Goal: Transaction & Acquisition: Purchase product/service

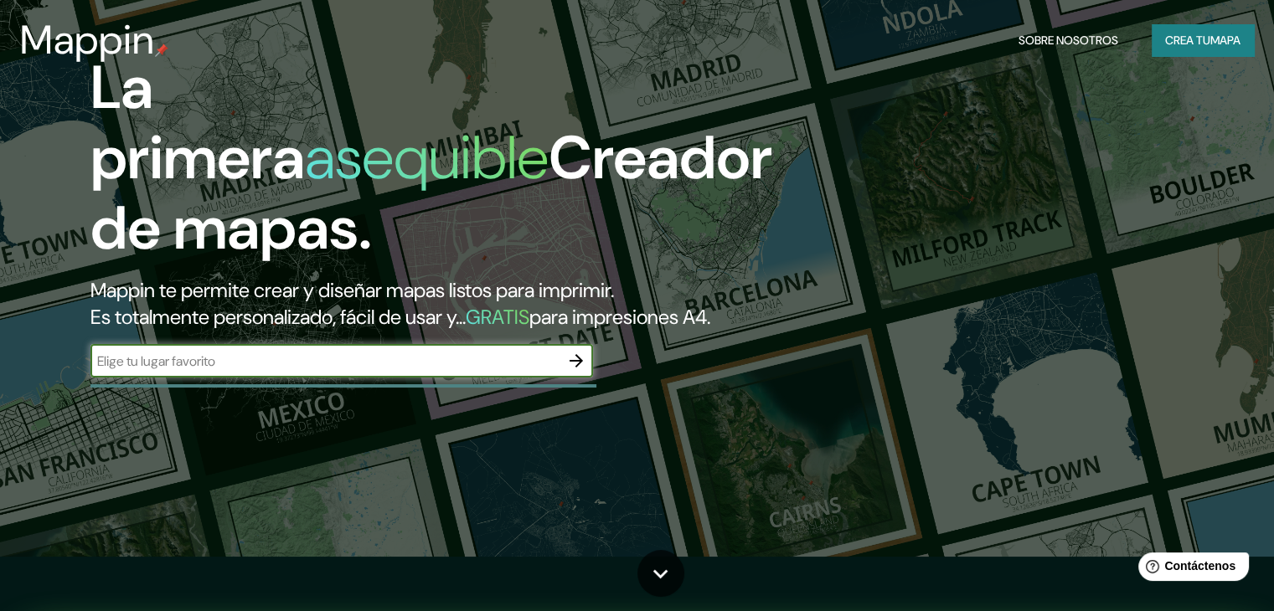
scroll to position [55, 0]
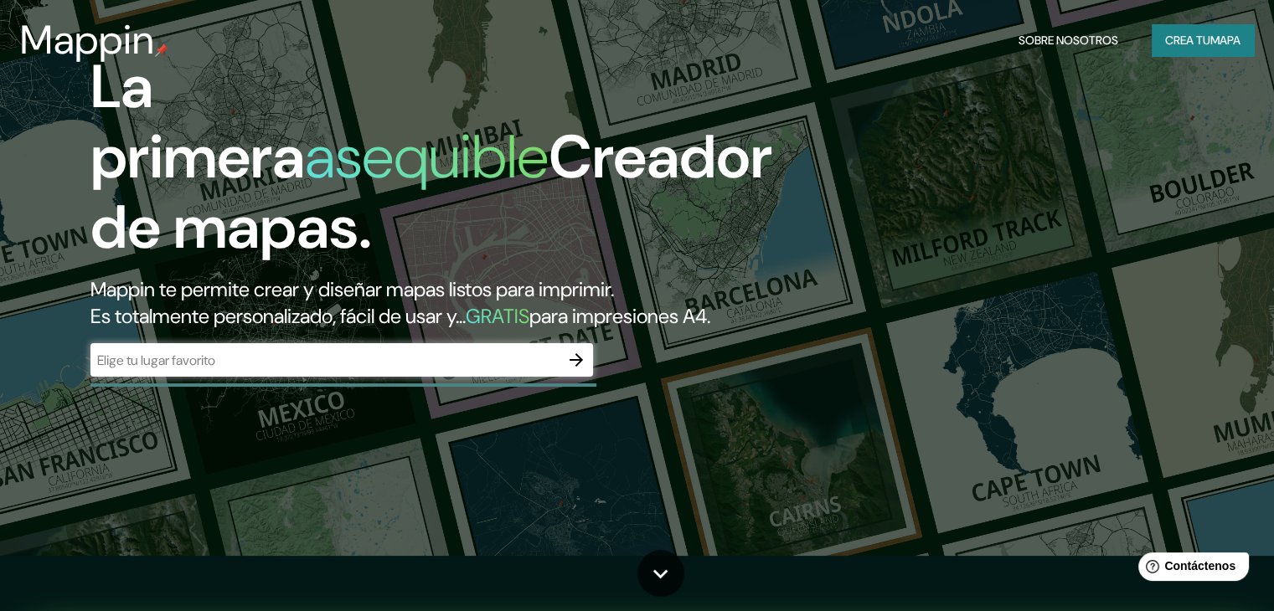
click at [415, 377] on div "​" at bounding box center [341, 359] width 502 height 33
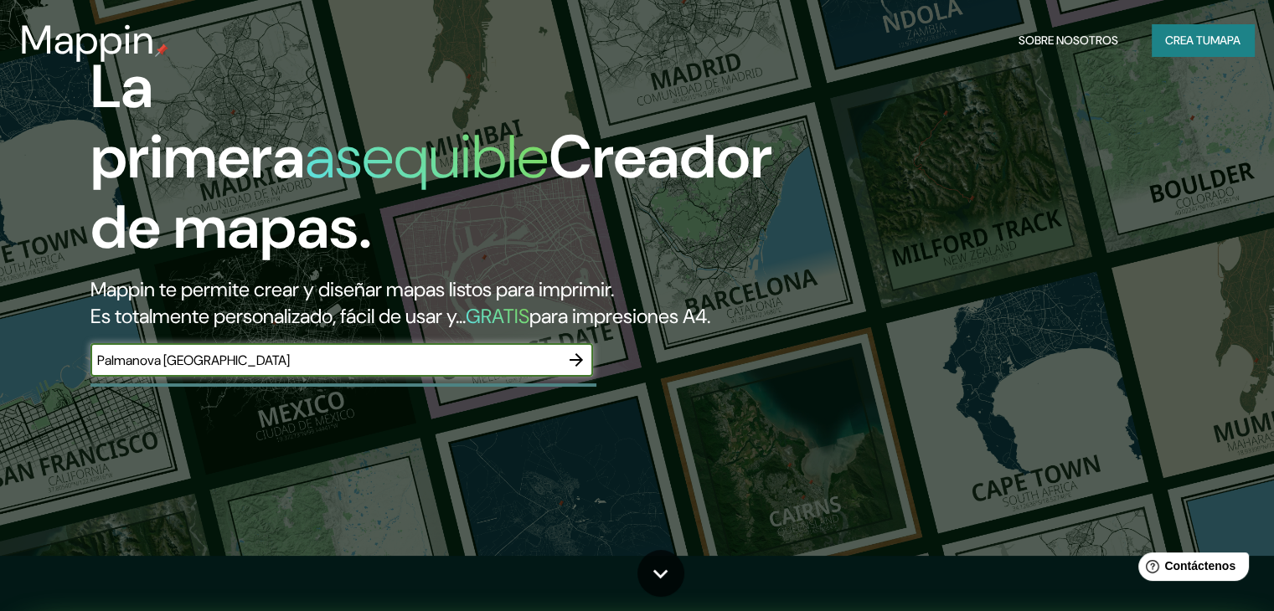
type input "Palmanova [GEOGRAPHIC_DATA]"
click at [578, 367] on icon "button" at bounding box center [575, 359] width 13 height 13
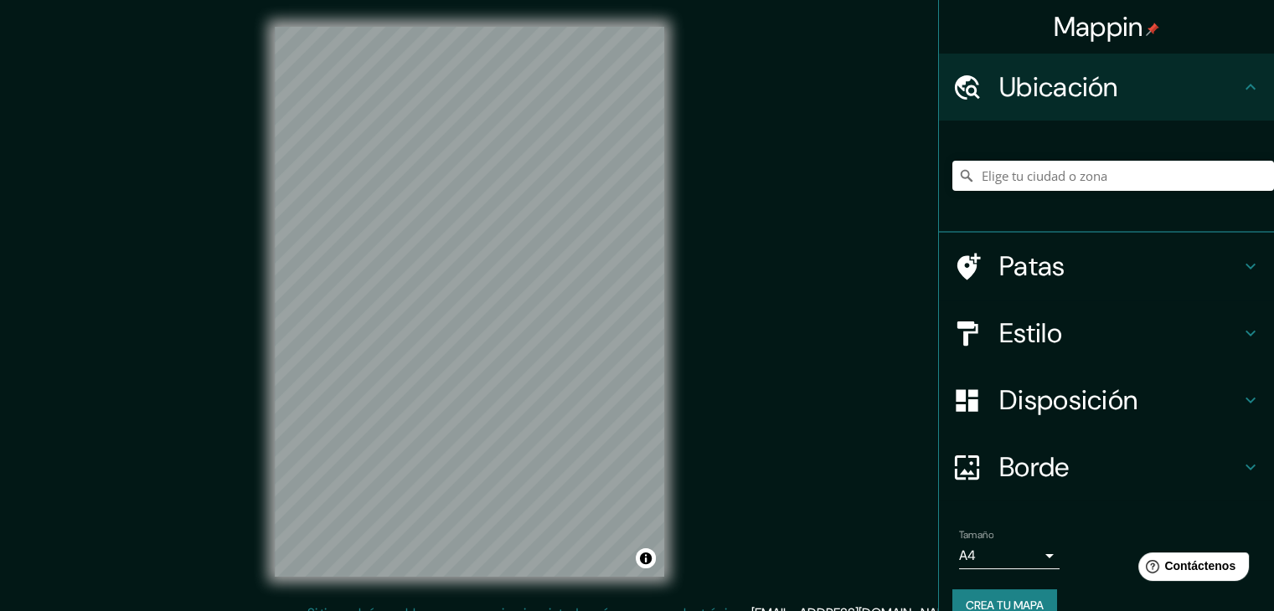
click at [1148, 156] on div at bounding box center [1113, 176] width 322 height 84
click at [1132, 183] on input "Elige tu ciudad o zona" at bounding box center [1113, 176] width 322 height 30
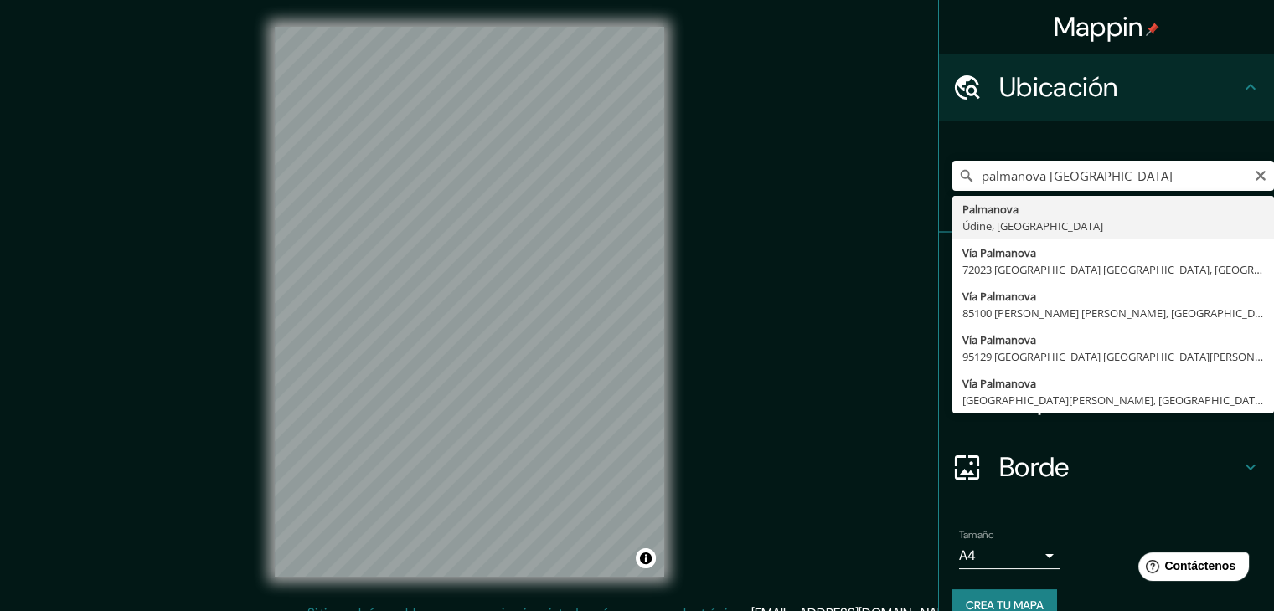
type input "Palmanova, [GEOGRAPHIC_DATA], [GEOGRAPHIC_DATA]"
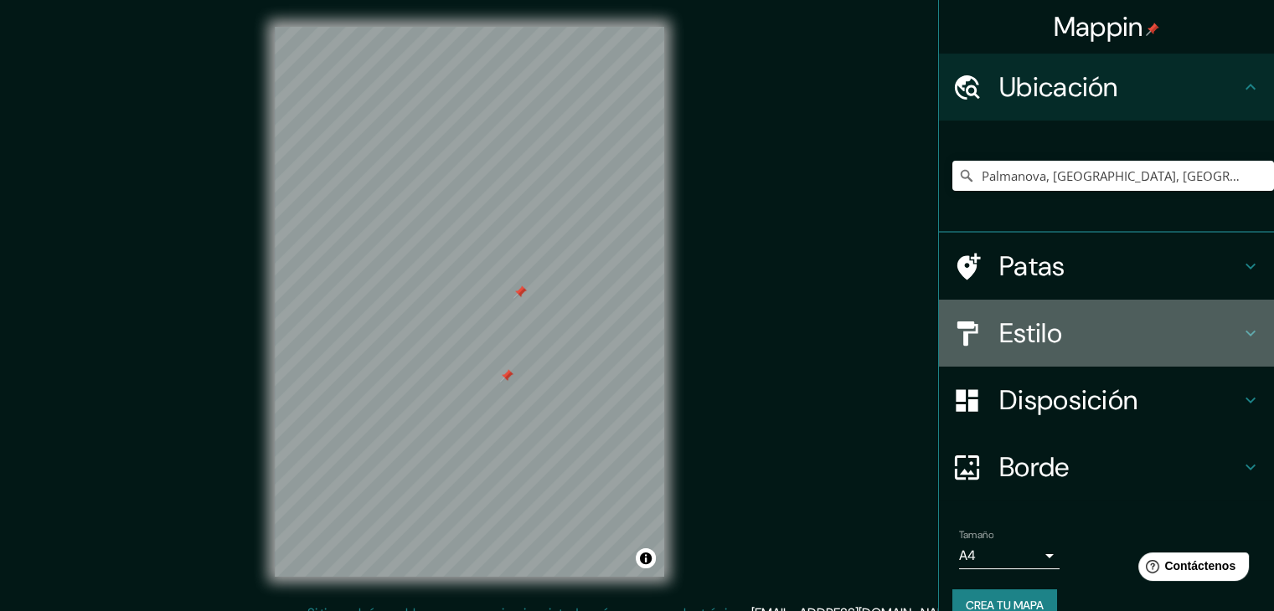
click at [1057, 322] on h4 "Estilo" at bounding box center [1119, 333] width 241 height 33
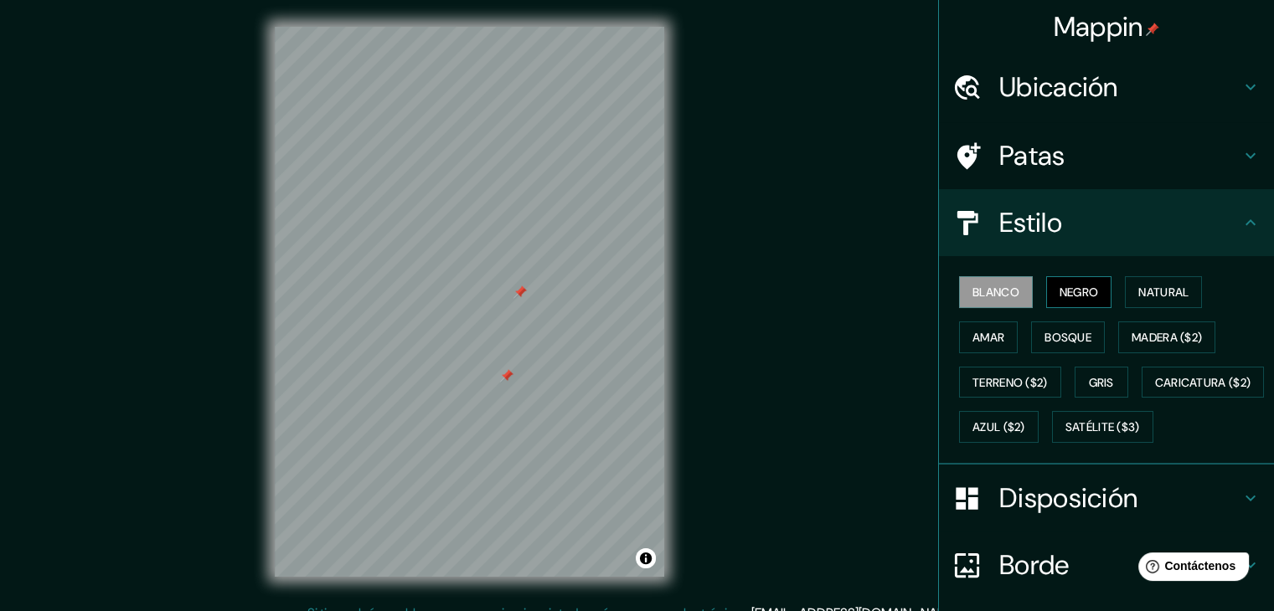
click at [1059, 294] on font "Negro" at bounding box center [1078, 292] width 39 height 15
click at [1138, 292] on font "Natural" at bounding box center [1163, 292] width 50 height 15
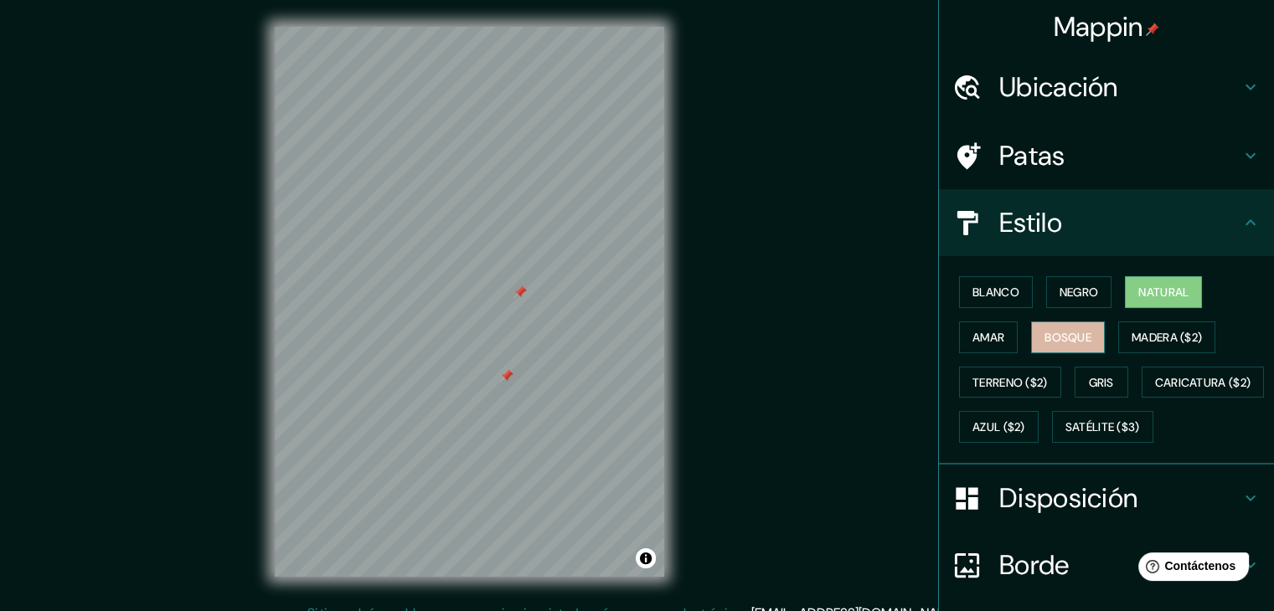
click at [1074, 336] on font "Bosque" at bounding box center [1067, 337] width 47 height 15
click at [994, 335] on button "Amar" at bounding box center [988, 338] width 59 height 32
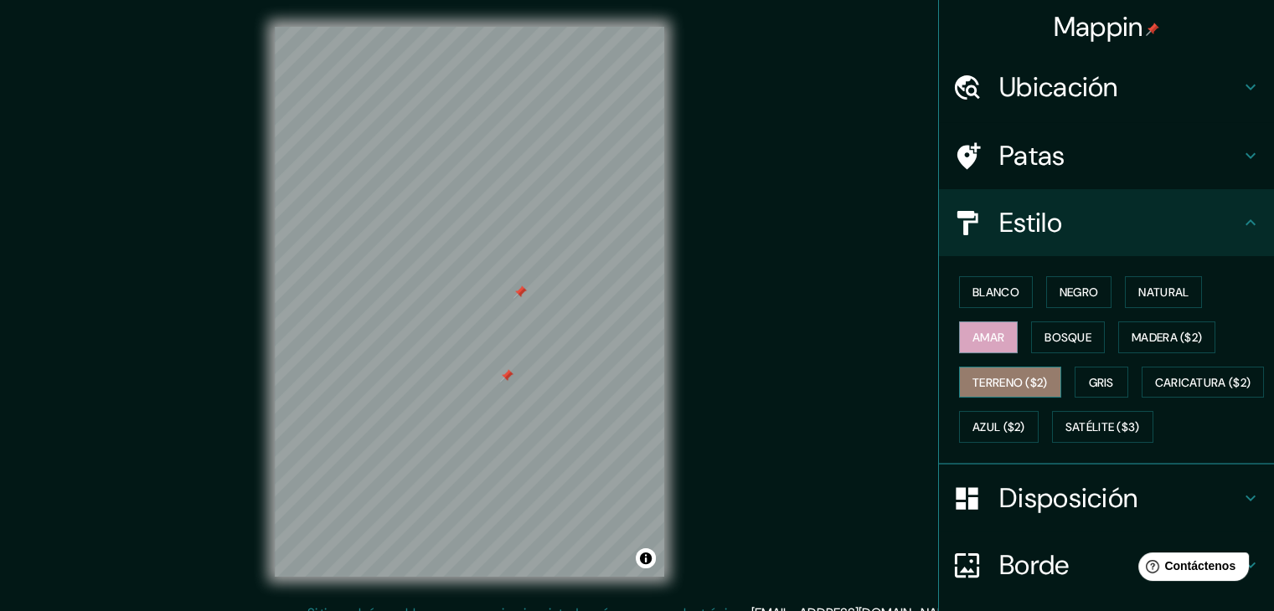
click at [993, 375] on font "Terreno ($2)" at bounding box center [1009, 382] width 75 height 15
click at [1089, 372] on font "Gris" at bounding box center [1101, 383] width 25 height 22
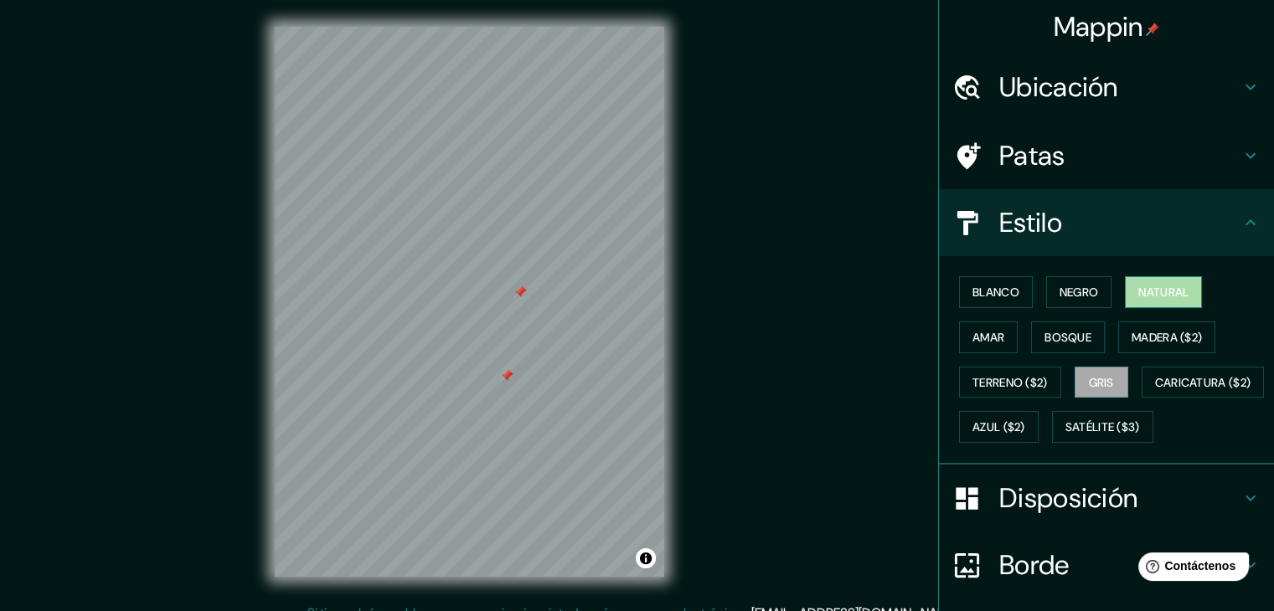
click at [1139, 291] on font "Natural" at bounding box center [1163, 292] width 50 height 15
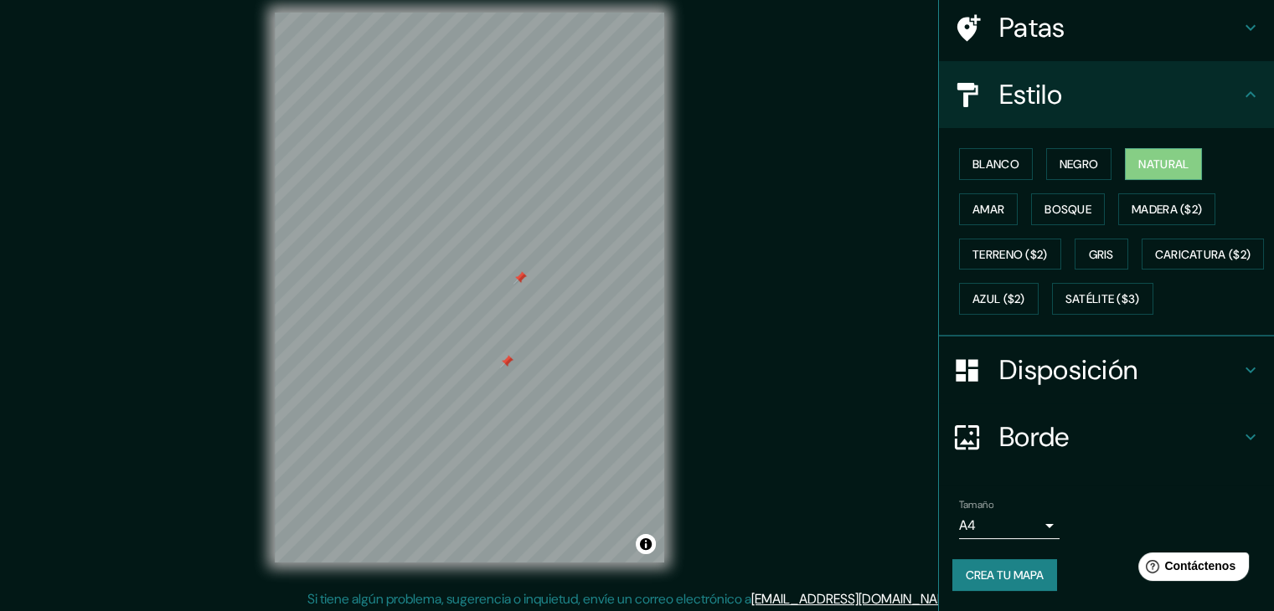
scroll to position [19, 0]
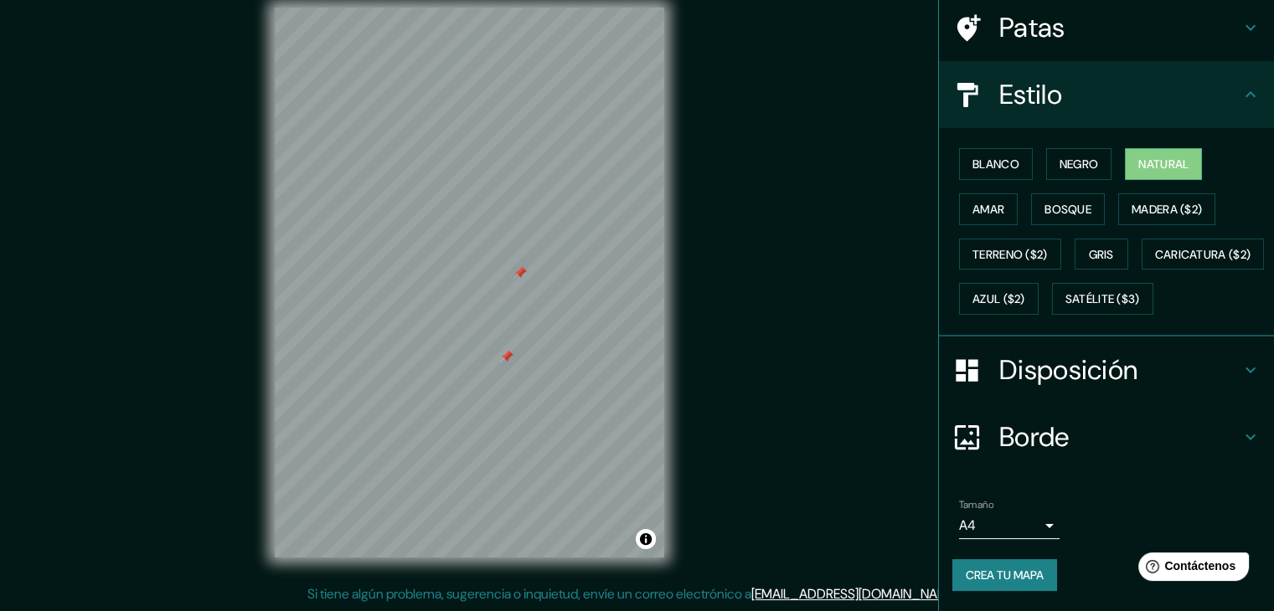
click at [1068, 376] on font "Disposición" at bounding box center [1068, 370] width 138 height 35
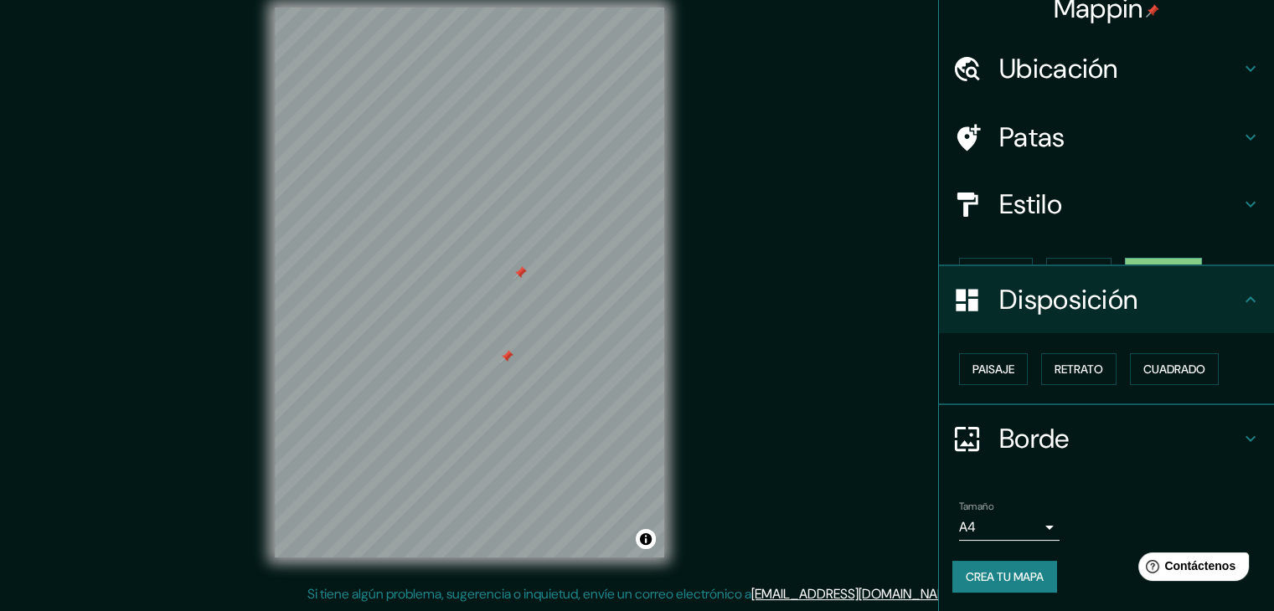
scroll to position [0, 0]
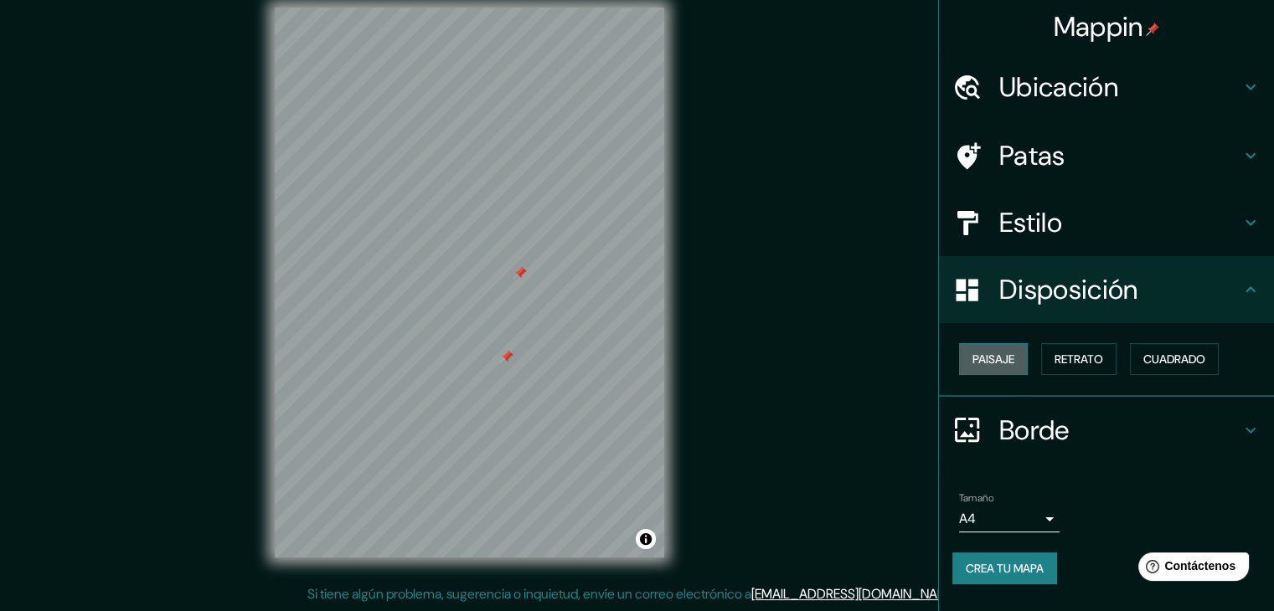
click at [1005, 364] on font "Paisaje" at bounding box center [993, 359] width 42 height 15
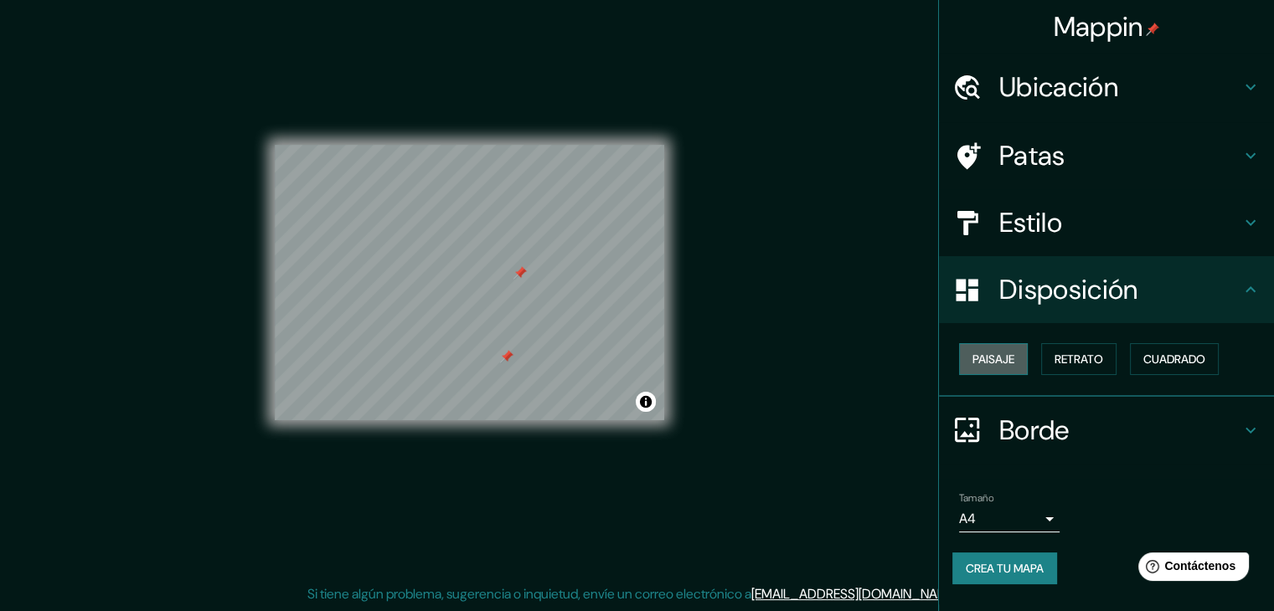
click at [1005, 364] on font "Paisaje" at bounding box center [993, 359] width 42 height 15
click at [1059, 356] on font "Retrato" at bounding box center [1078, 359] width 49 height 15
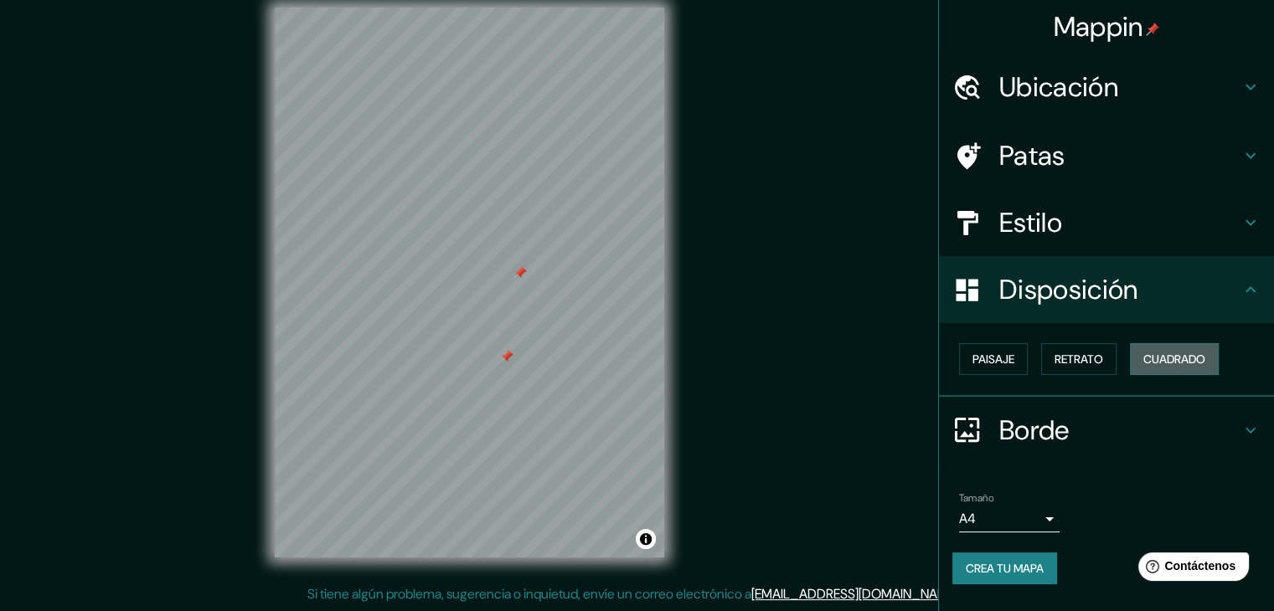
click at [1172, 357] on font "Cuadrado" at bounding box center [1174, 359] width 62 height 15
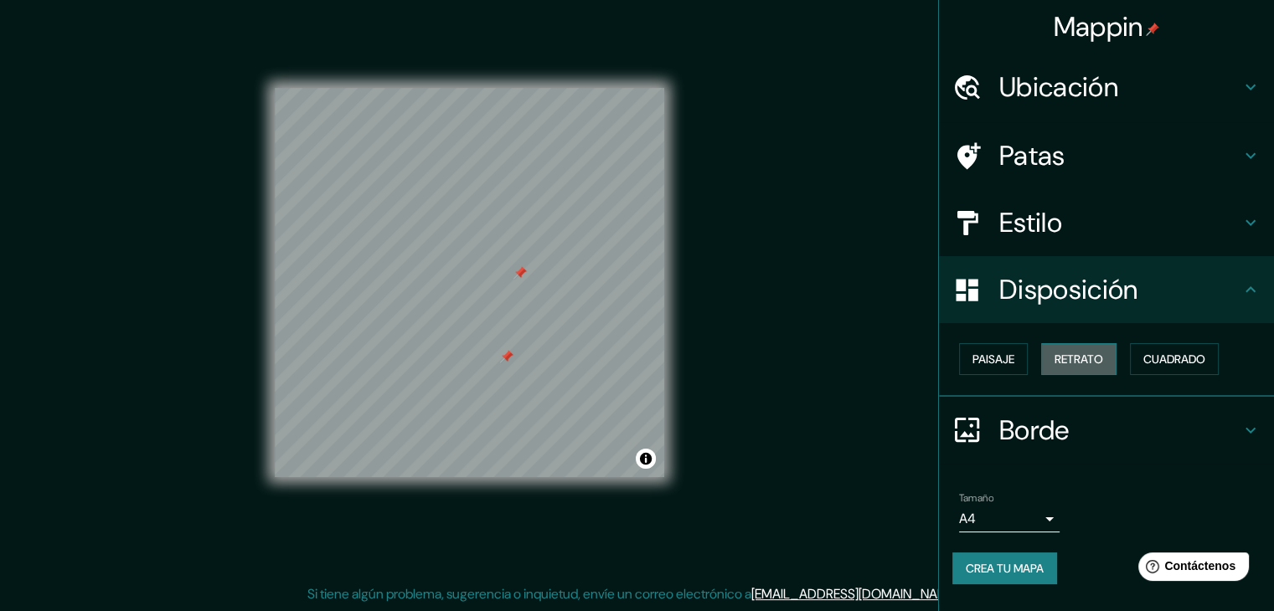
click at [1070, 359] on font "Retrato" at bounding box center [1078, 359] width 49 height 15
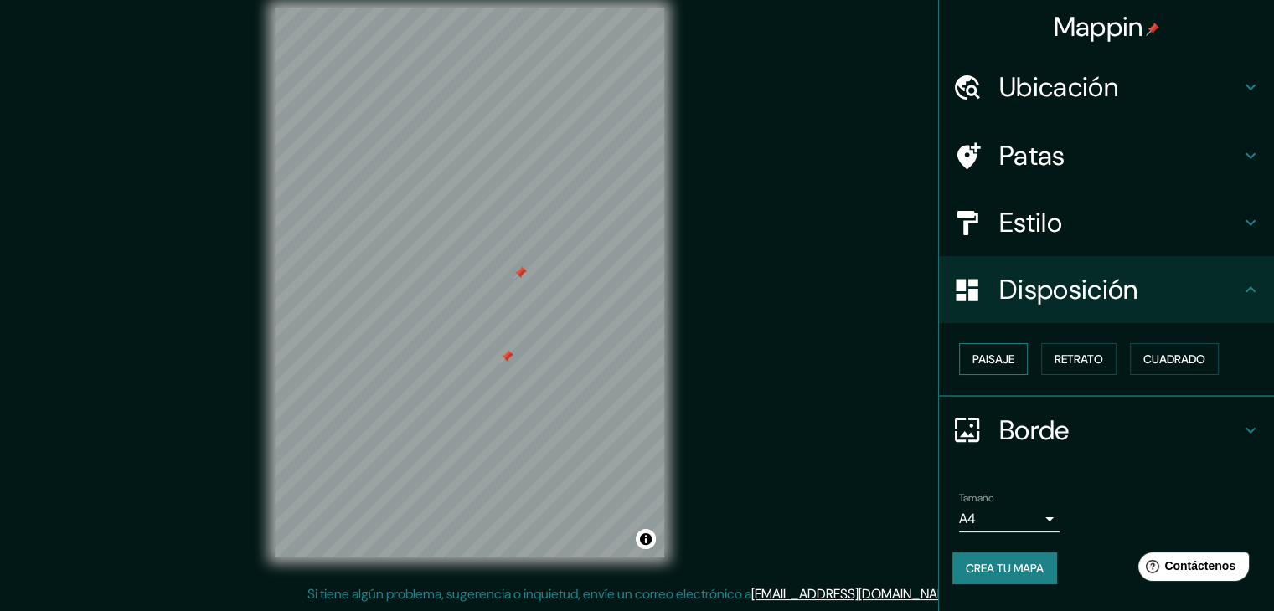
click at [1012, 356] on font "Paisaje" at bounding box center [993, 359] width 42 height 15
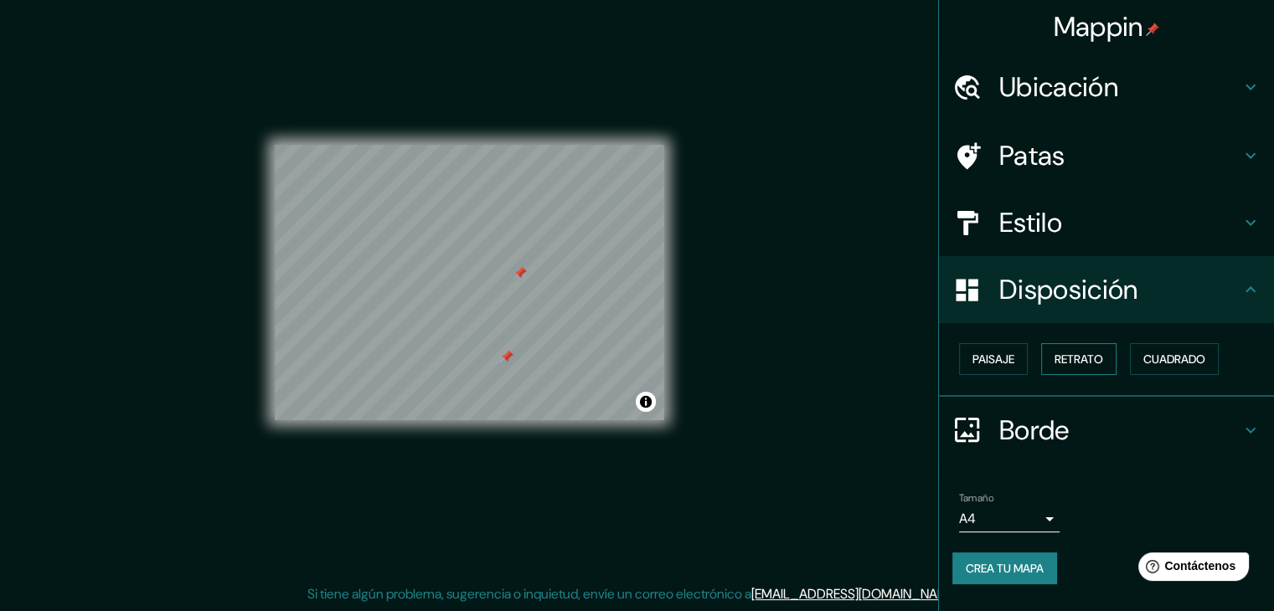
click at [1060, 348] on font "Retrato" at bounding box center [1078, 359] width 49 height 22
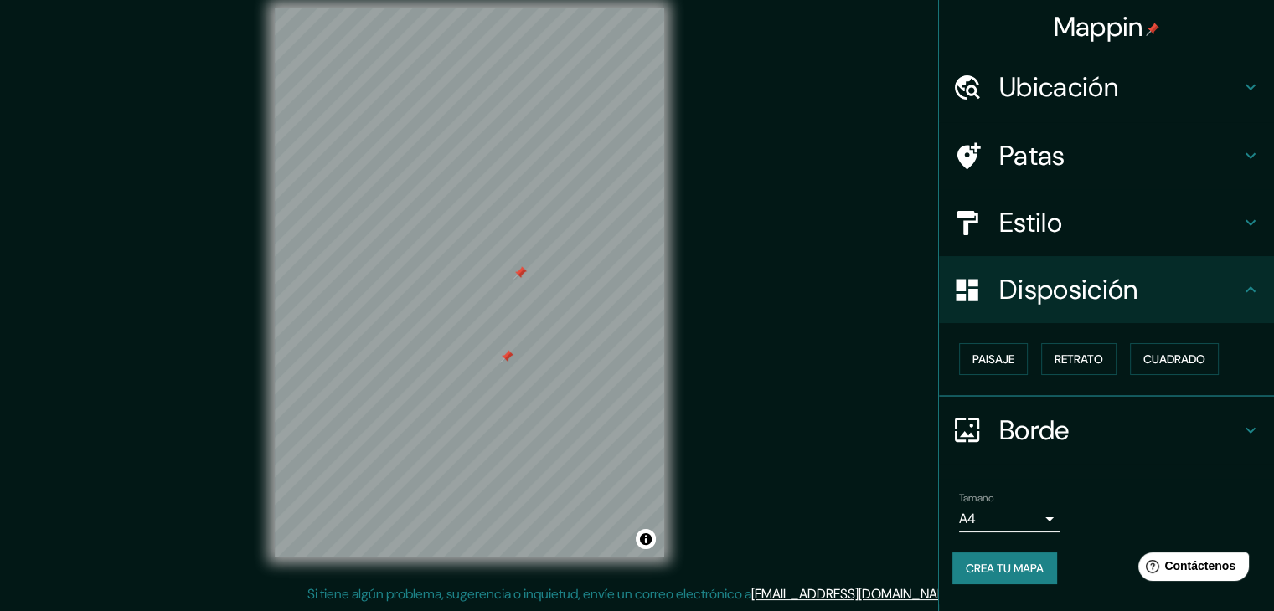
click at [1052, 416] on font "Borde" at bounding box center [1034, 430] width 70 height 35
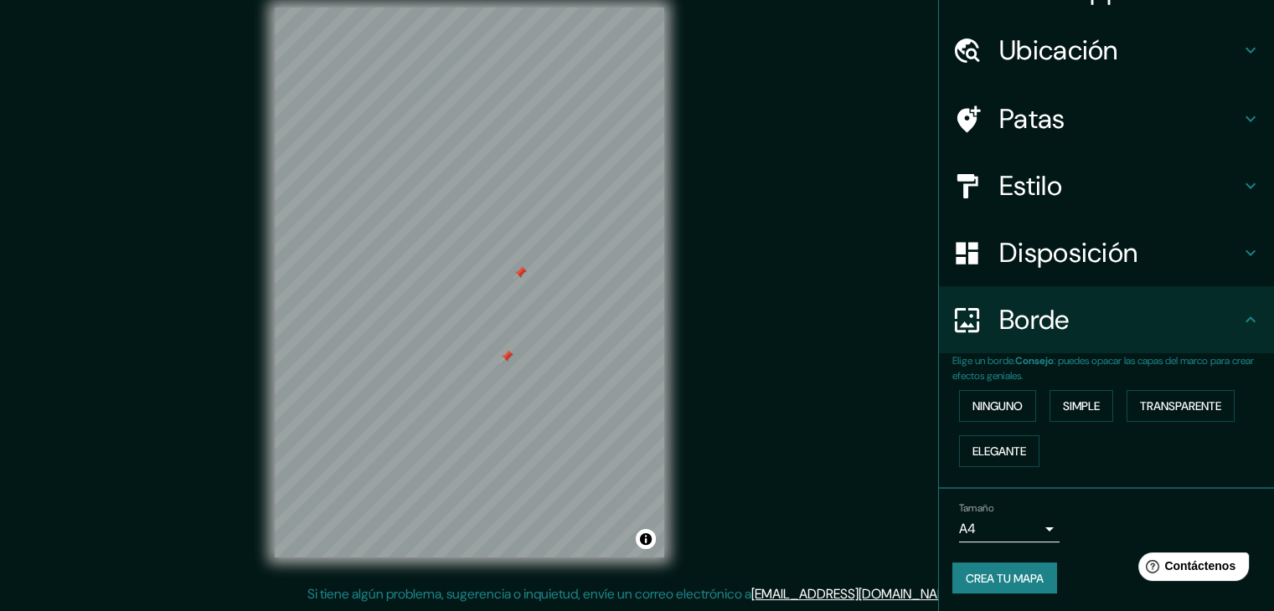
scroll to position [38, 0]
click at [1079, 404] on font "Simple" at bounding box center [1081, 405] width 37 height 15
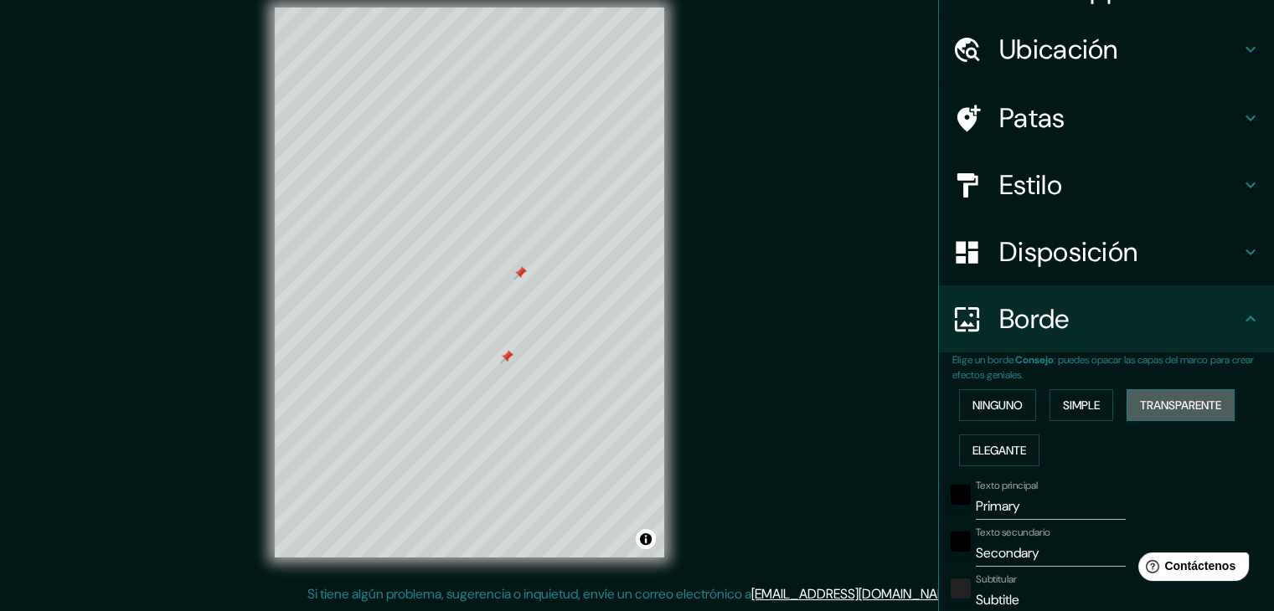
click at [1157, 403] on font "Transparente" at bounding box center [1180, 405] width 81 height 15
click at [987, 403] on font "Ninguno" at bounding box center [997, 405] width 50 height 15
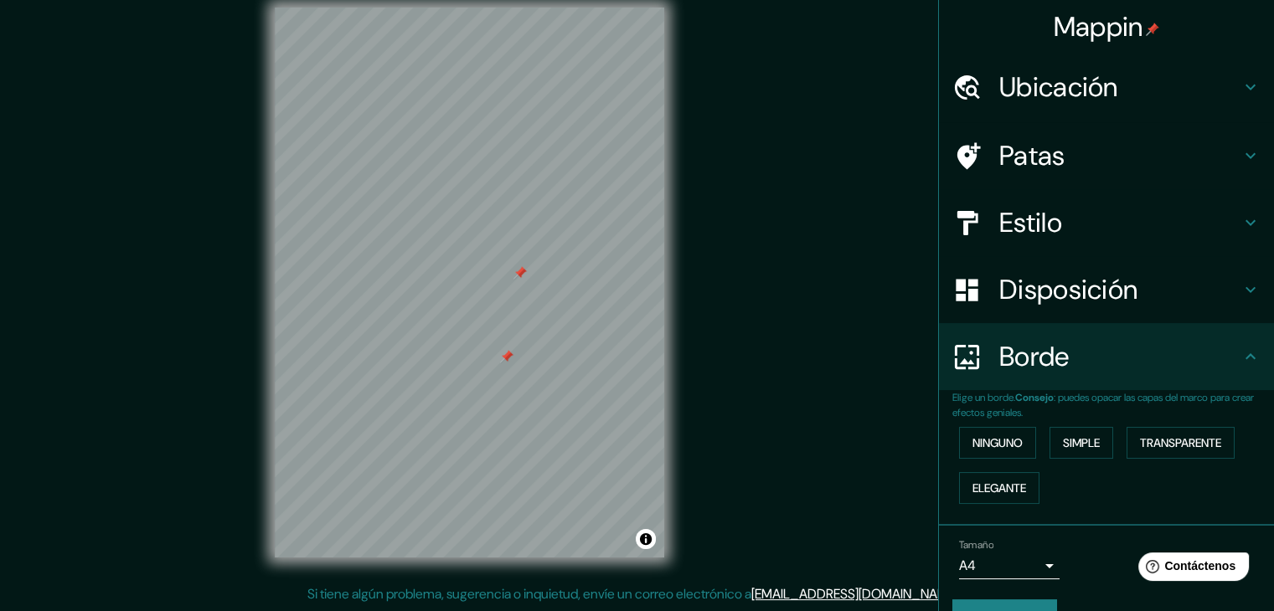
scroll to position [0, 0]
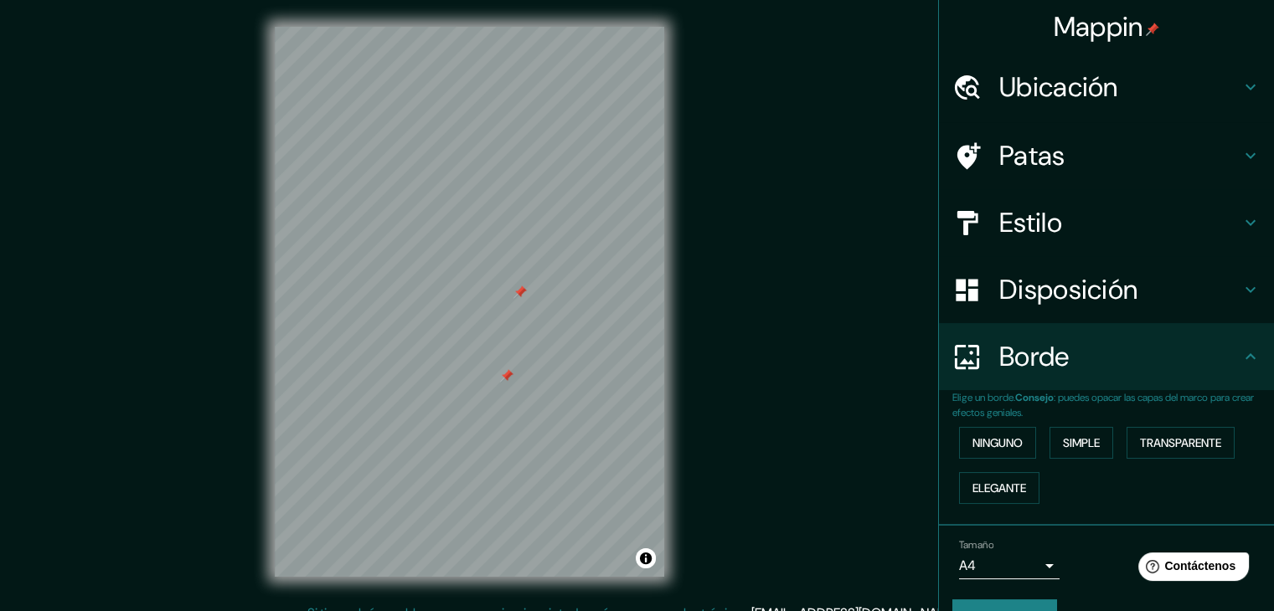
click at [1061, 155] on h4 "Patas" at bounding box center [1119, 155] width 241 height 33
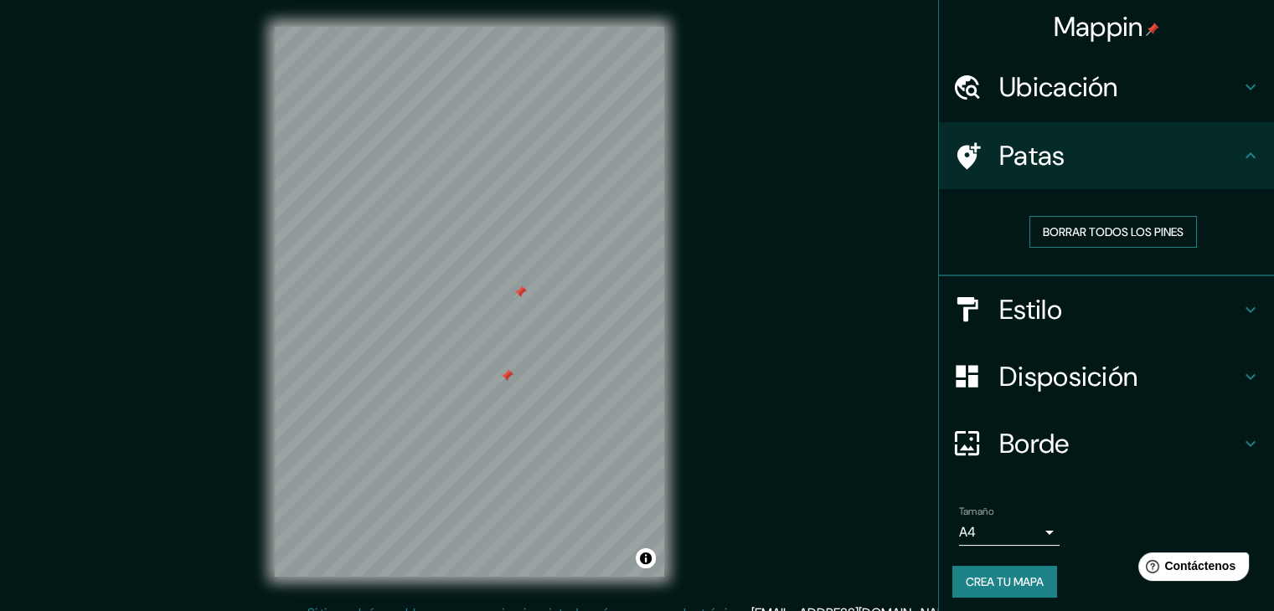
click at [1070, 229] on font "Borrar todos los pines" at bounding box center [1113, 231] width 141 height 15
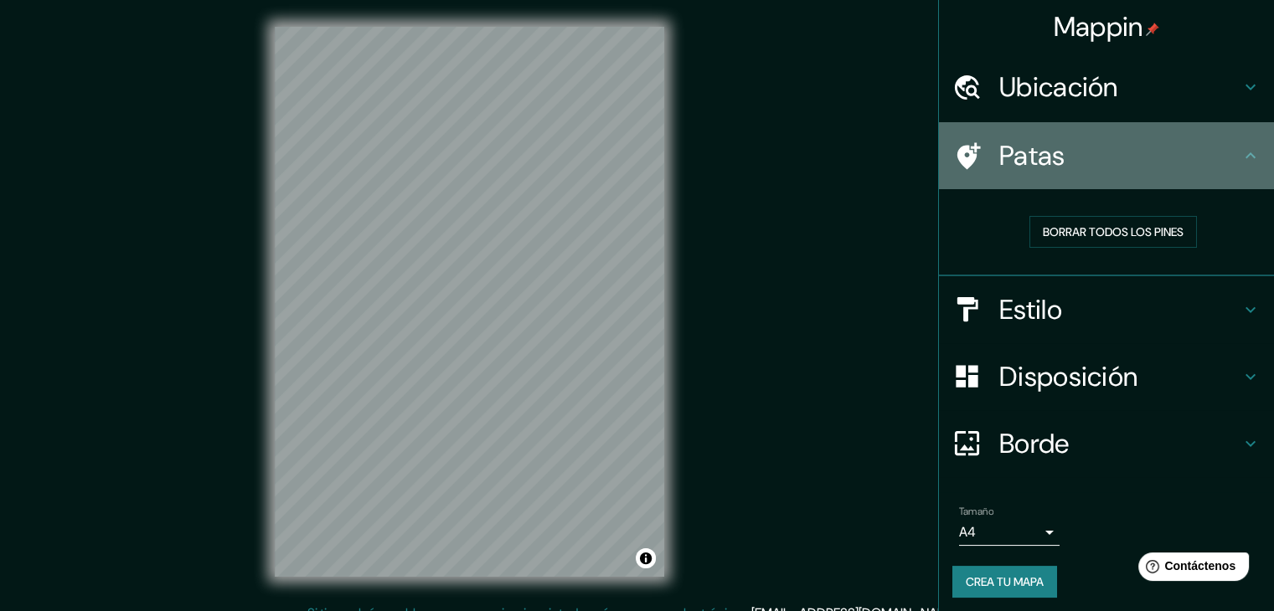
click at [1068, 160] on h4 "Patas" at bounding box center [1119, 155] width 241 height 33
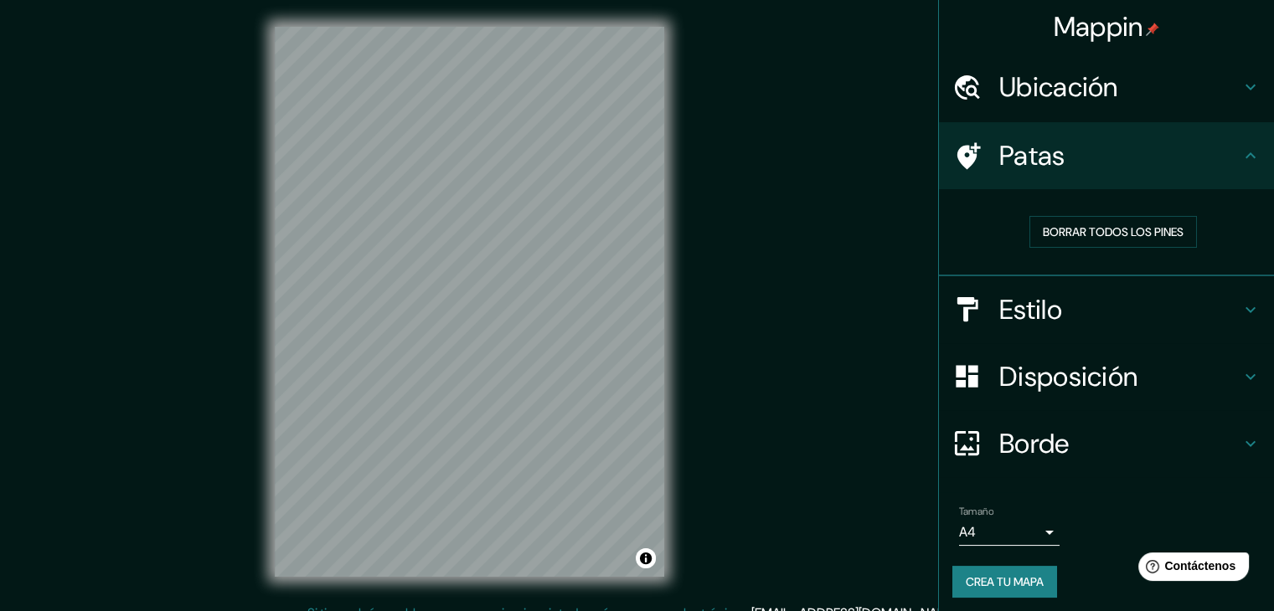
click at [1089, 80] on font "Ubicación" at bounding box center [1058, 87] width 119 height 35
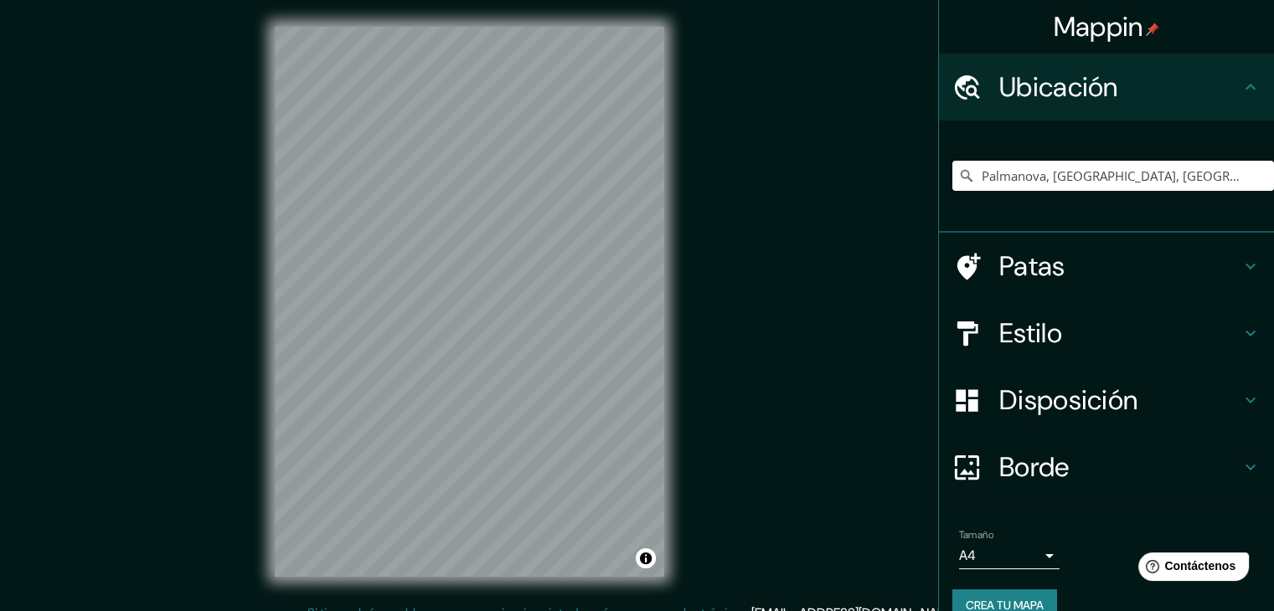
click at [1089, 80] on font "Ubicación" at bounding box center [1058, 87] width 119 height 35
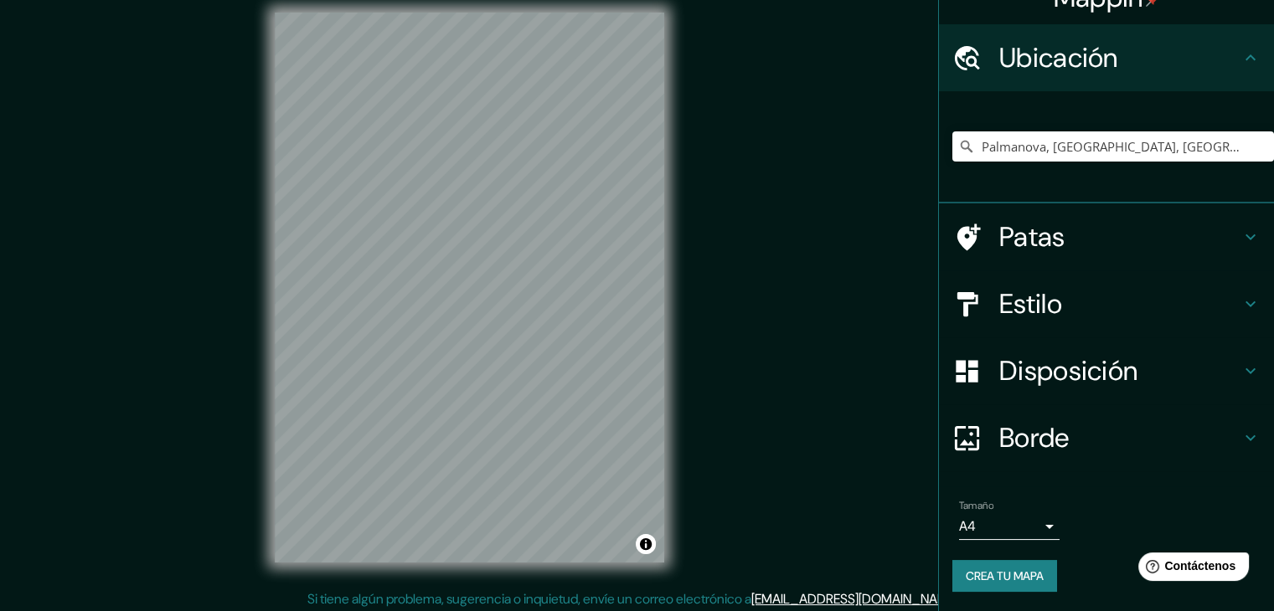
scroll to position [19, 0]
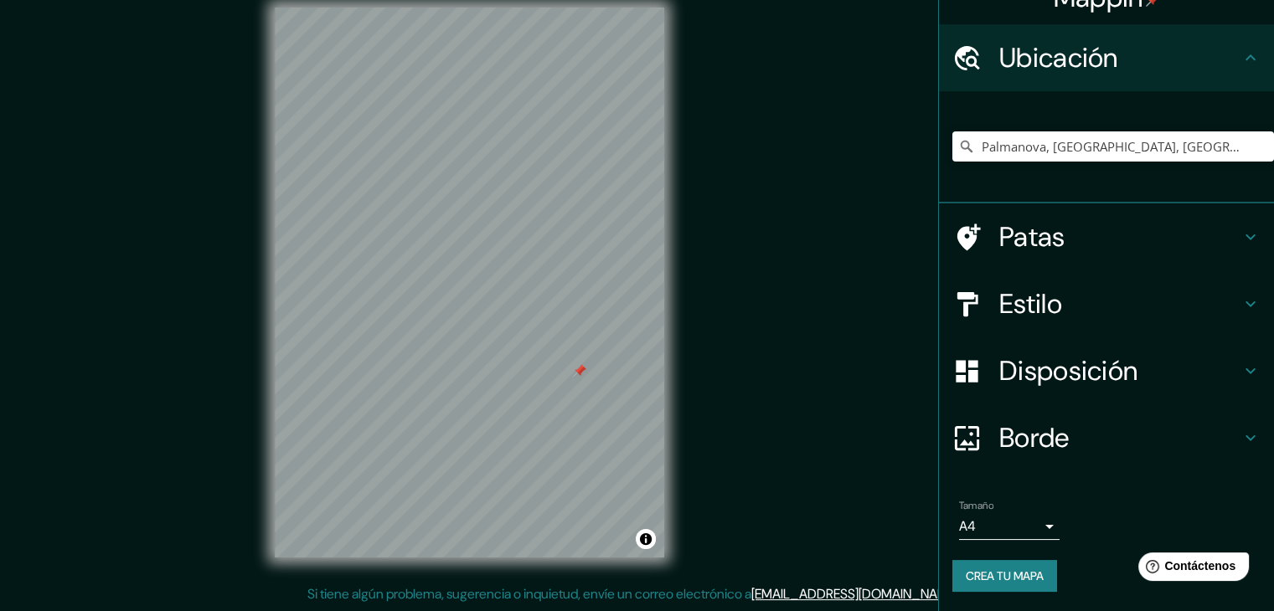
click at [1043, 241] on font "Patas" at bounding box center [1032, 236] width 66 height 35
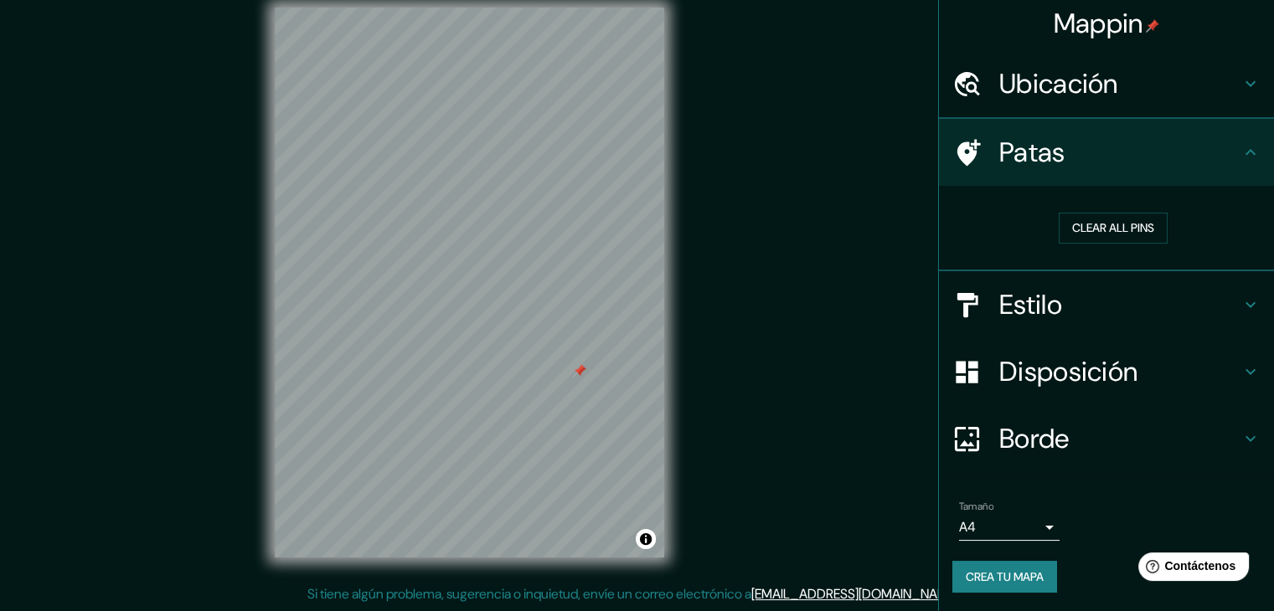
scroll to position [4, 0]
click at [1059, 225] on font "Borrar todos los pines" at bounding box center [1113, 227] width 141 height 15
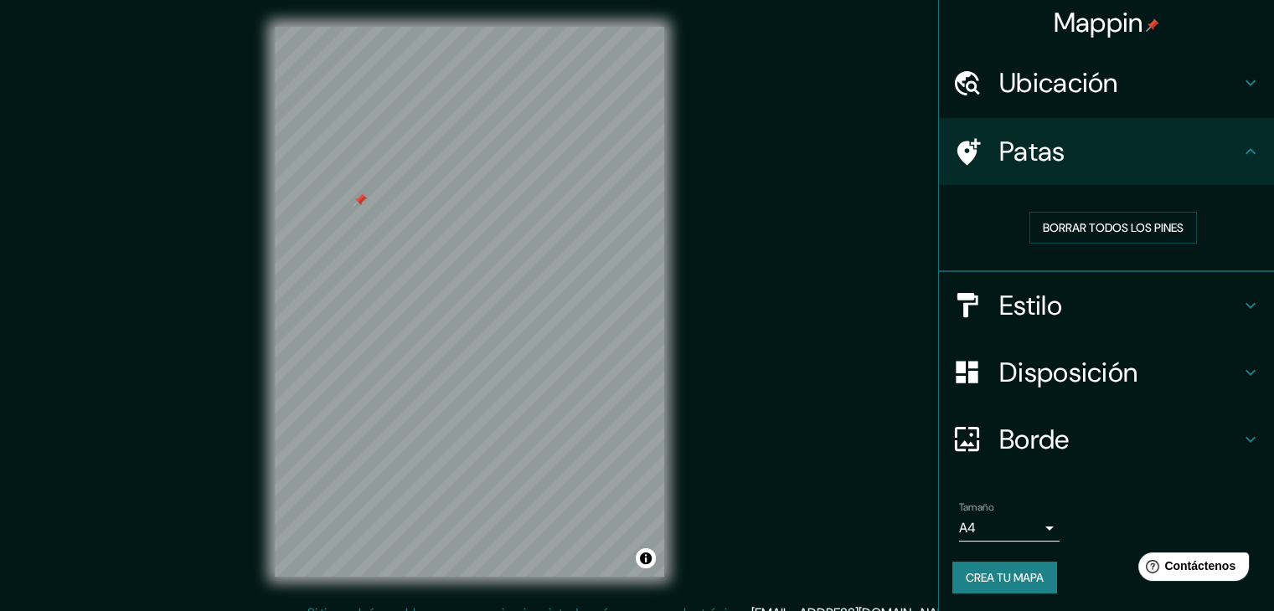
click at [1146, 313] on h4 "Estilo" at bounding box center [1119, 305] width 241 height 33
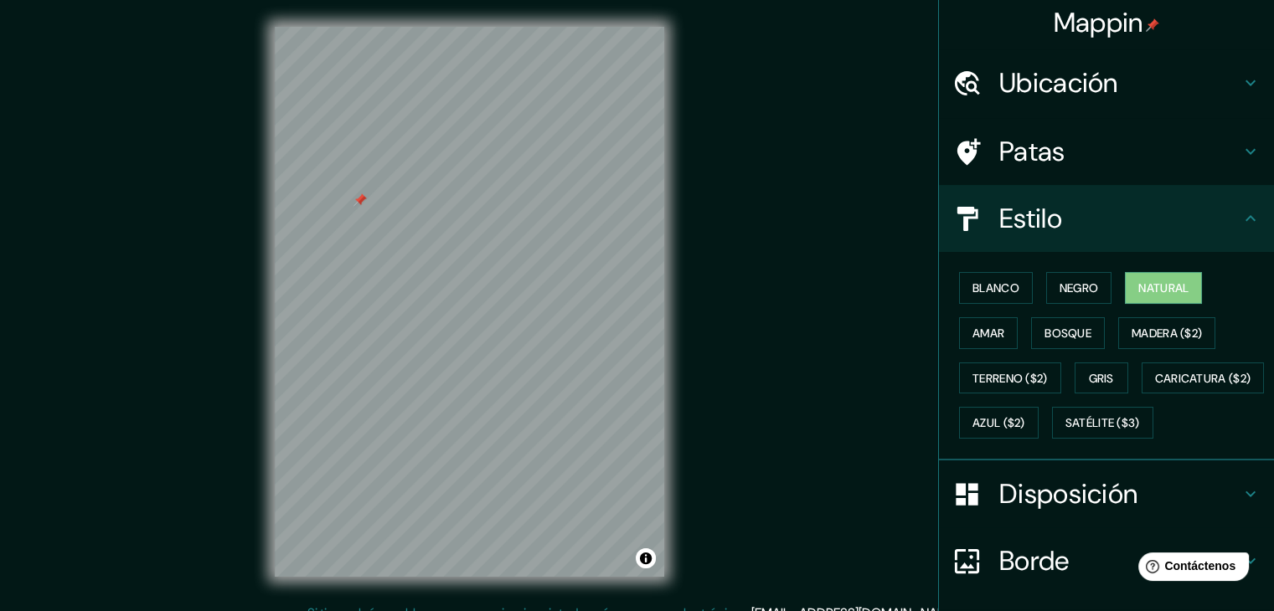
click at [1243, 82] on icon at bounding box center [1250, 83] width 20 height 20
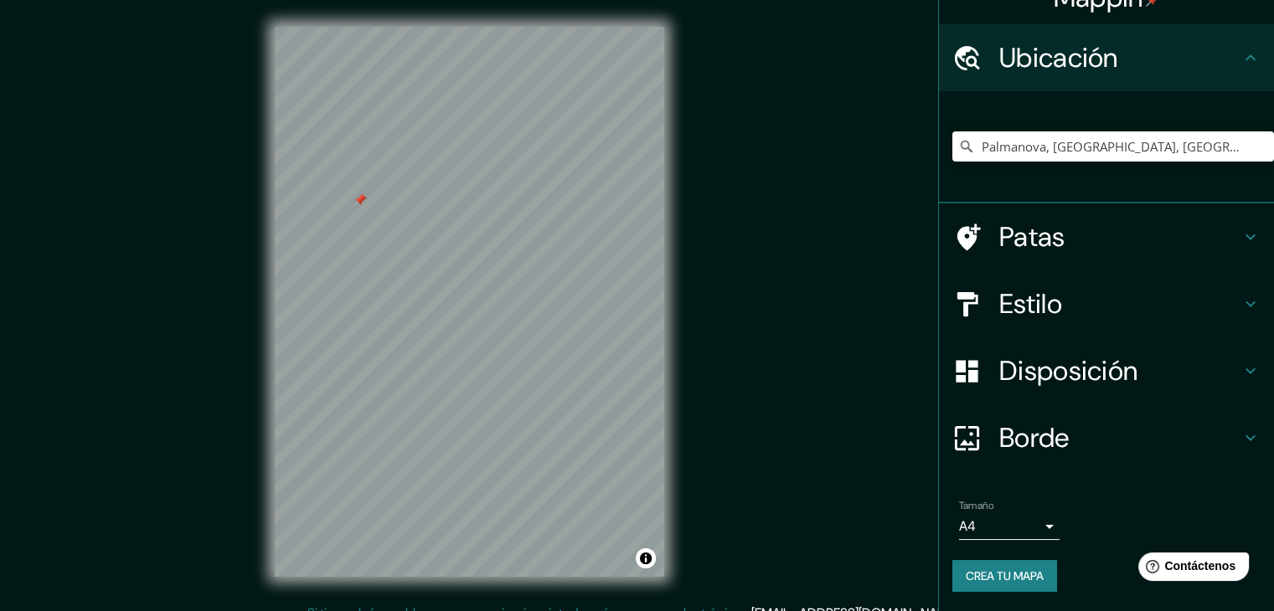
scroll to position [19, 0]
